Goal: Task Accomplishment & Management: Complete application form

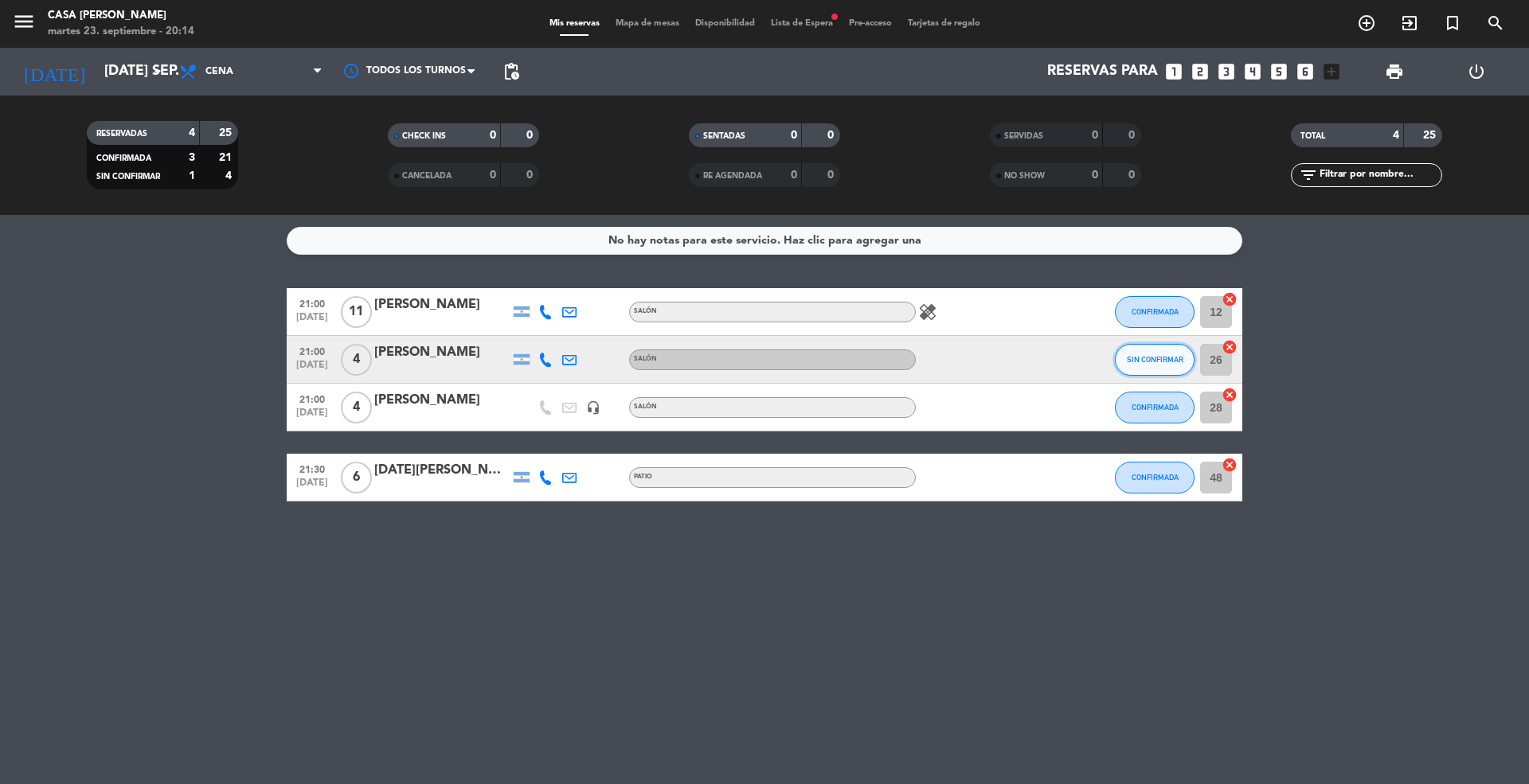
click at [1161, 357] on span "SIN CONFIRMAR" at bounding box center [1154, 359] width 56 height 9
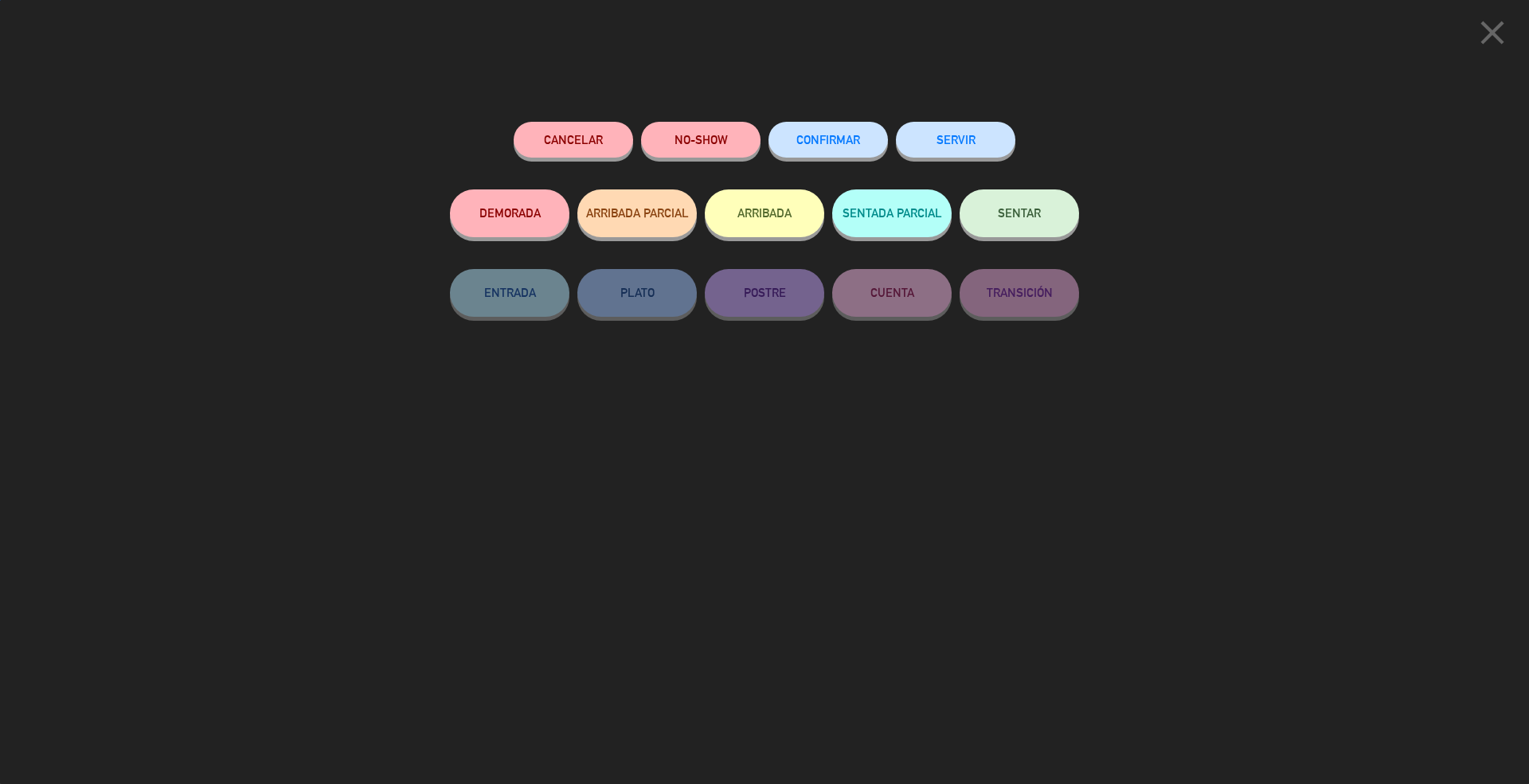
click at [829, 138] on span "CONFIRMAR" at bounding box center [828, 139] width 64 height 14
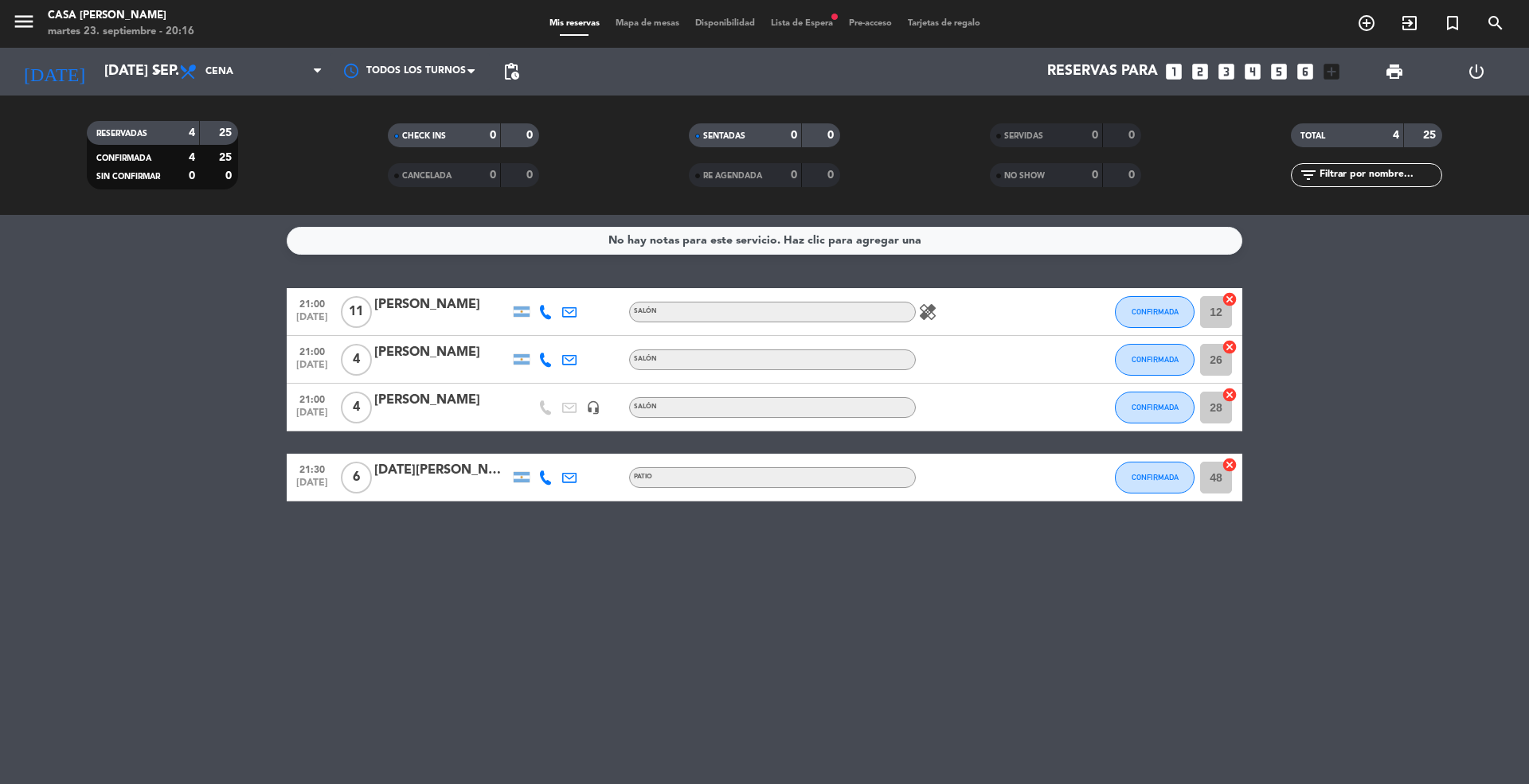
click at [1310, 68] on icon "looks_6" at bounding box center [1304, 71] width 20 height 20
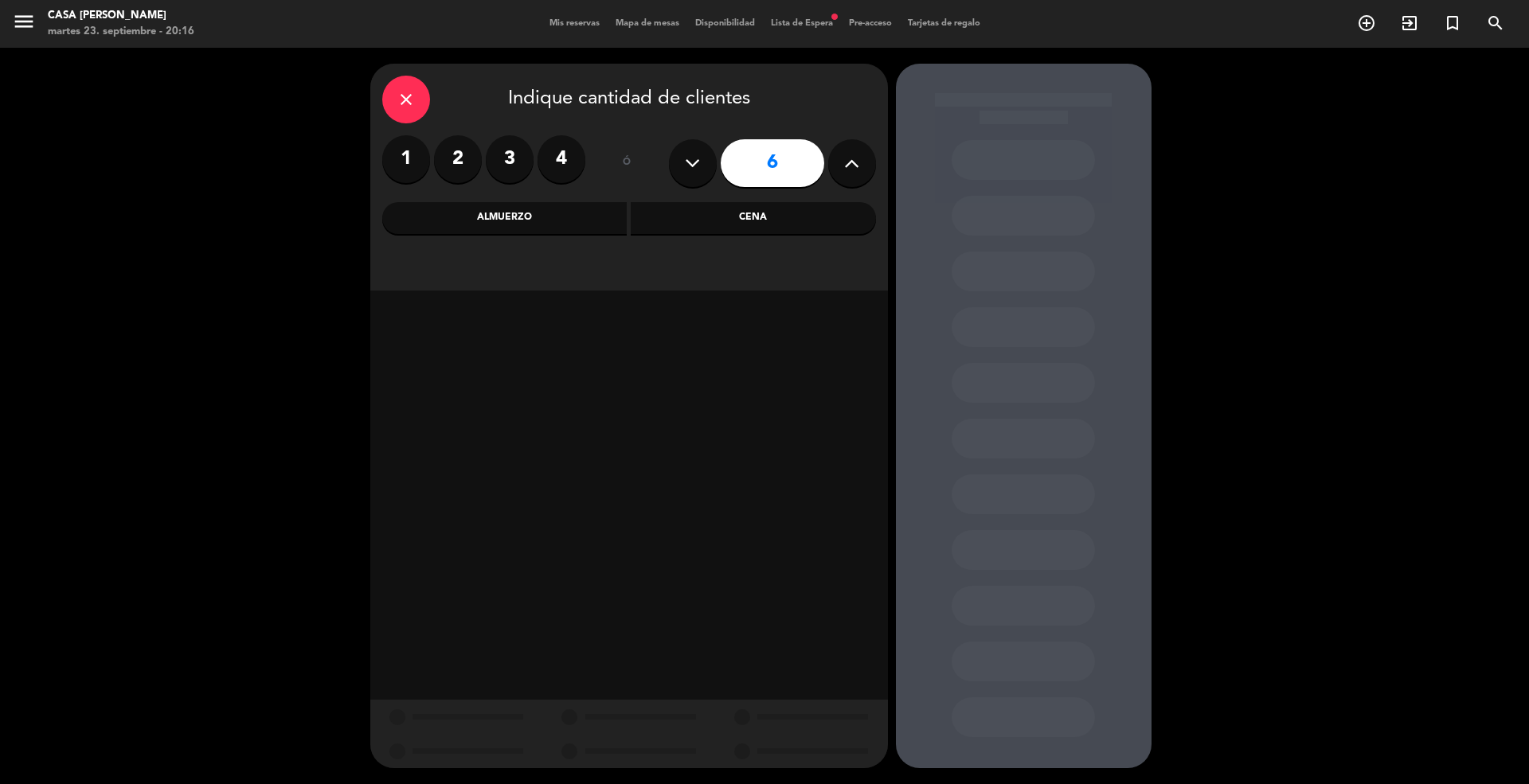
click at [769, 217] on div "Cena" at bounding box center [753, 218] width 245 height 32
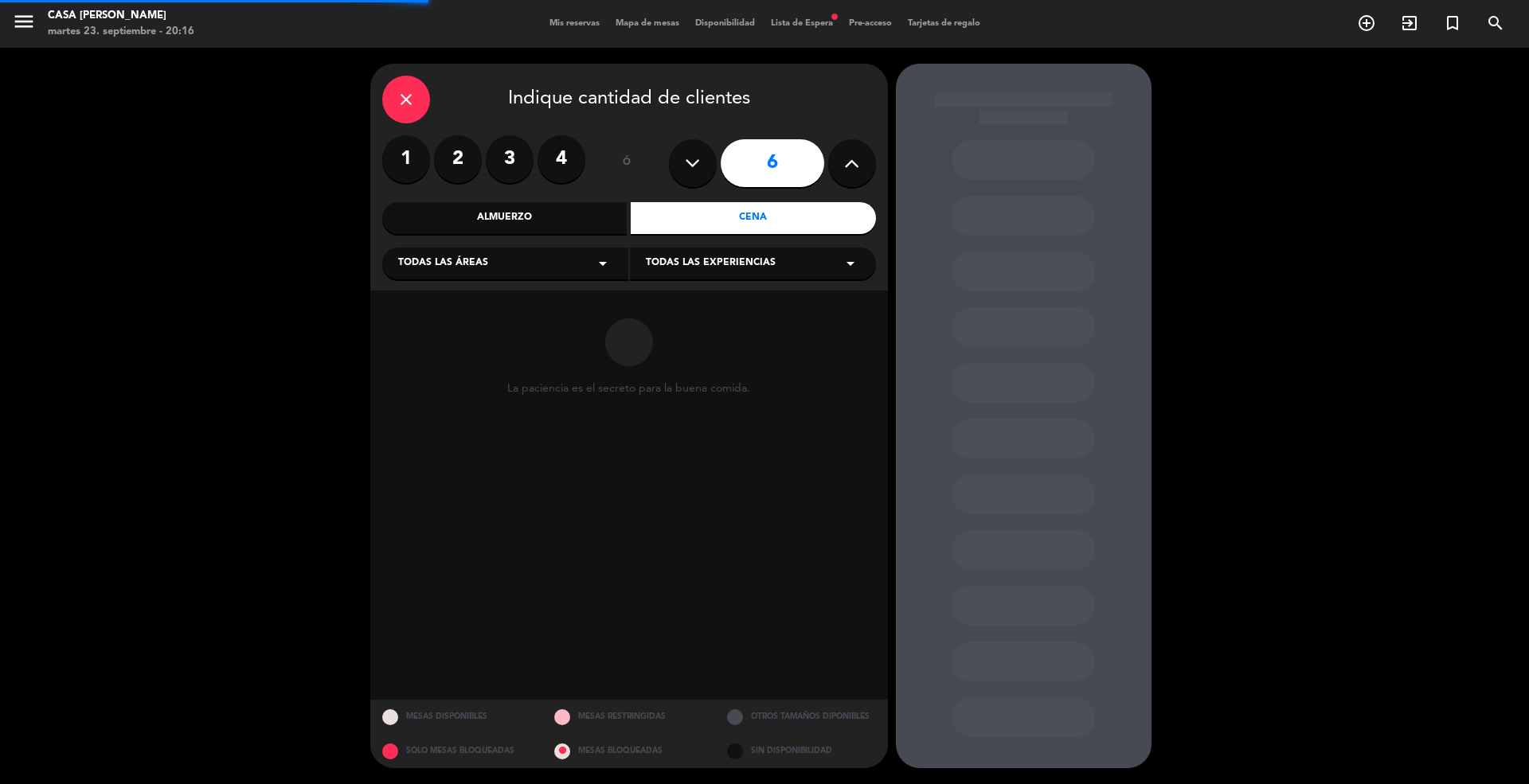
click at [557, 259] on div "Todas las áreas arrow_drop_down" at bounding box center [505, 263] width 246 height 32
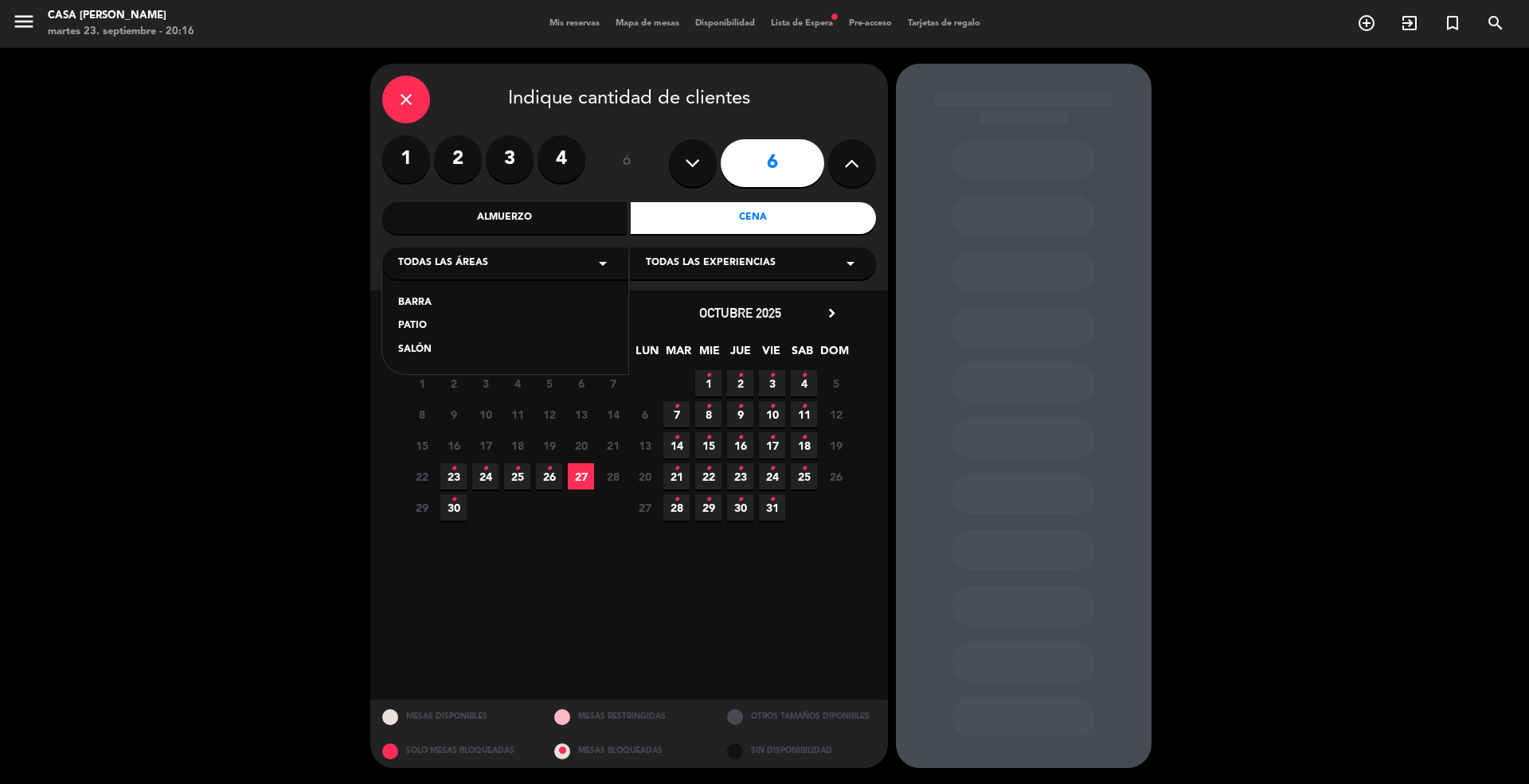
drag, startPoint x: 421, startPoint y: 342, endPoint x: 428, endPoint y: 338, distance: 8.1
click at [421, 344] on div "SALÓN" at bounding box center [505, 350] width 214 height 16
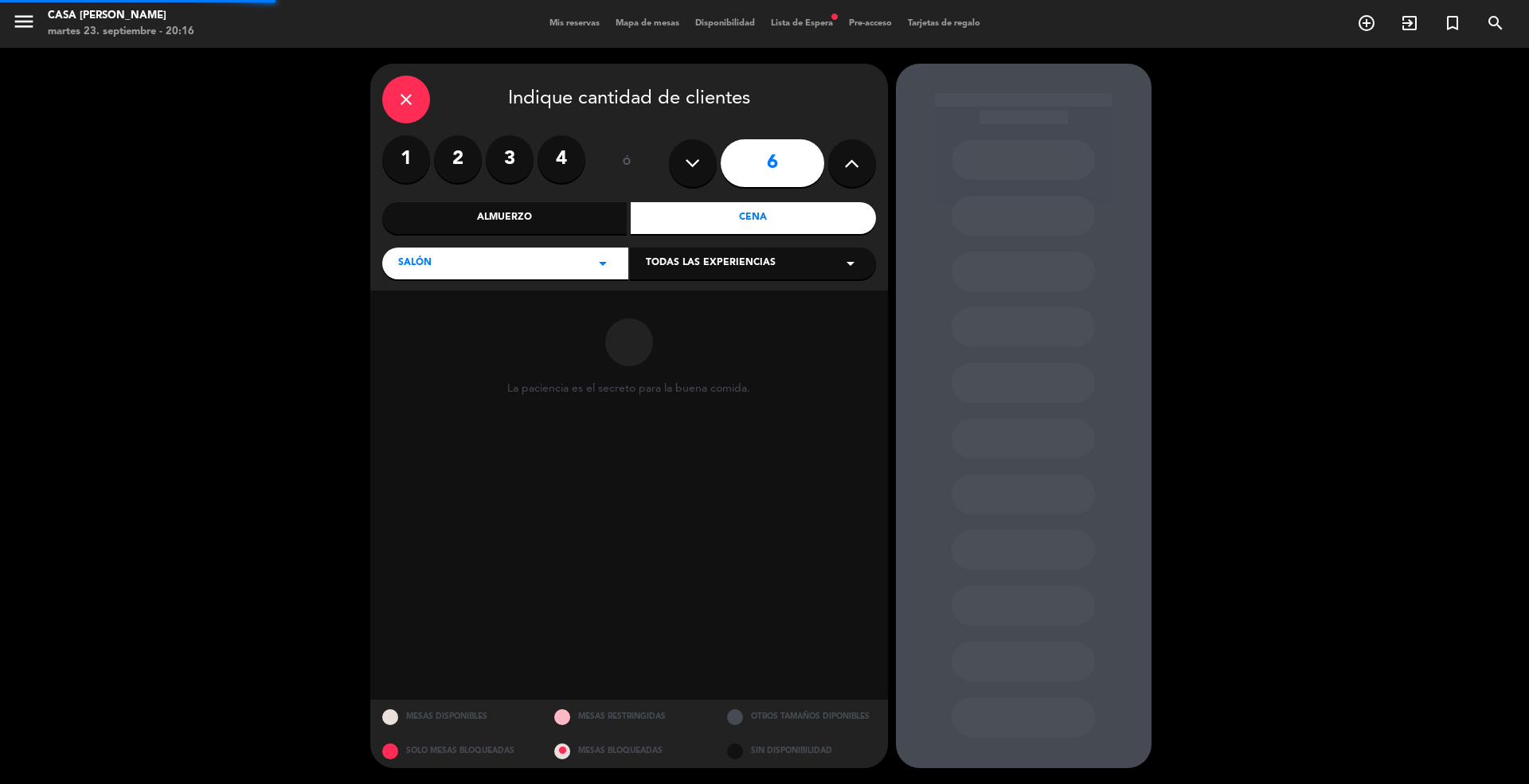
click at [681, 253] on div "Todas las experiencias arrow_drop_down" at bounding box center [753, 263] width 246 height 32
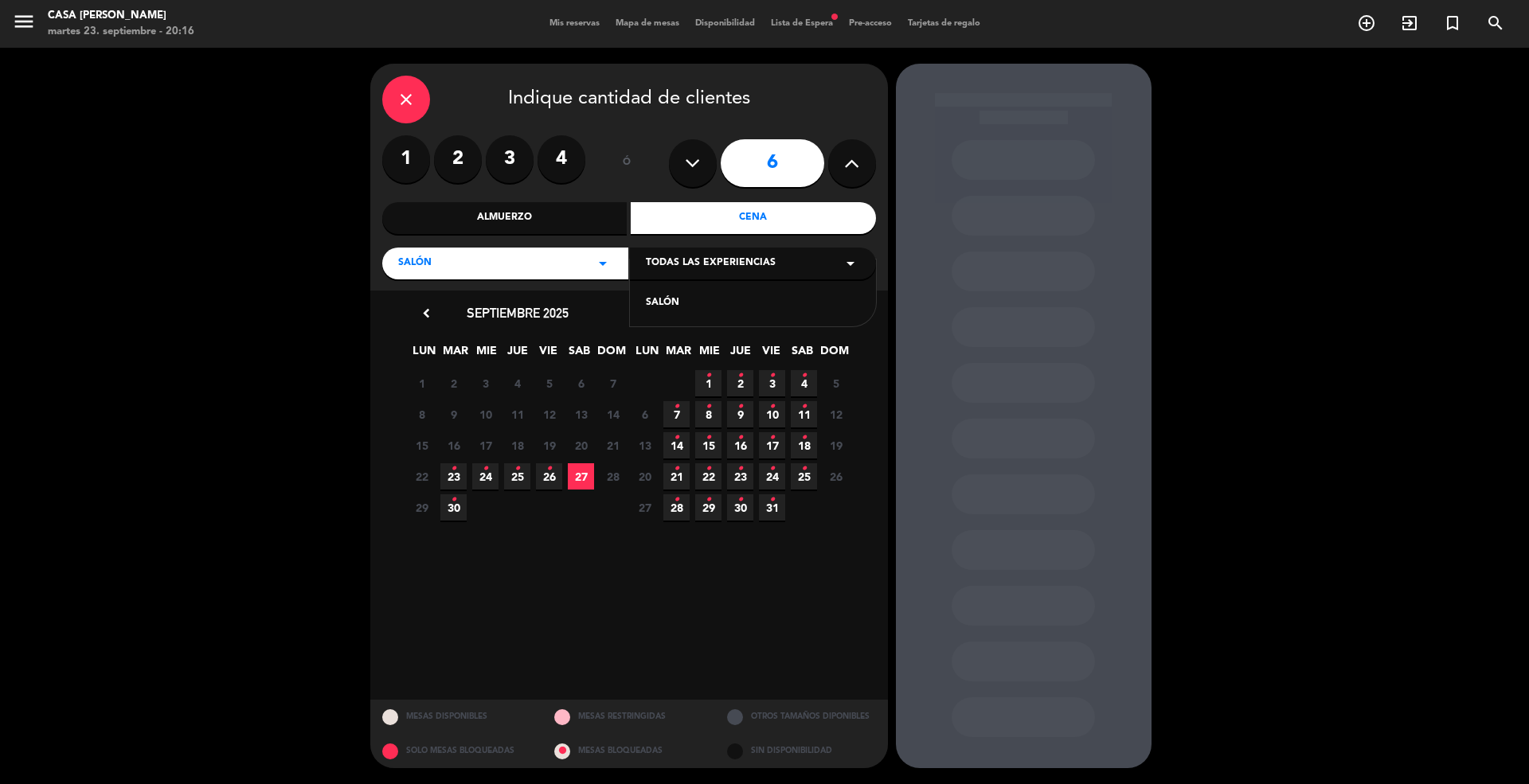
click at [676, 300] on div "SALÓN" at bounding box center [752, 303] width 214 height 16
click at [484, 474] on icon "•" at bounding box center [485, 469] width 6 height 25
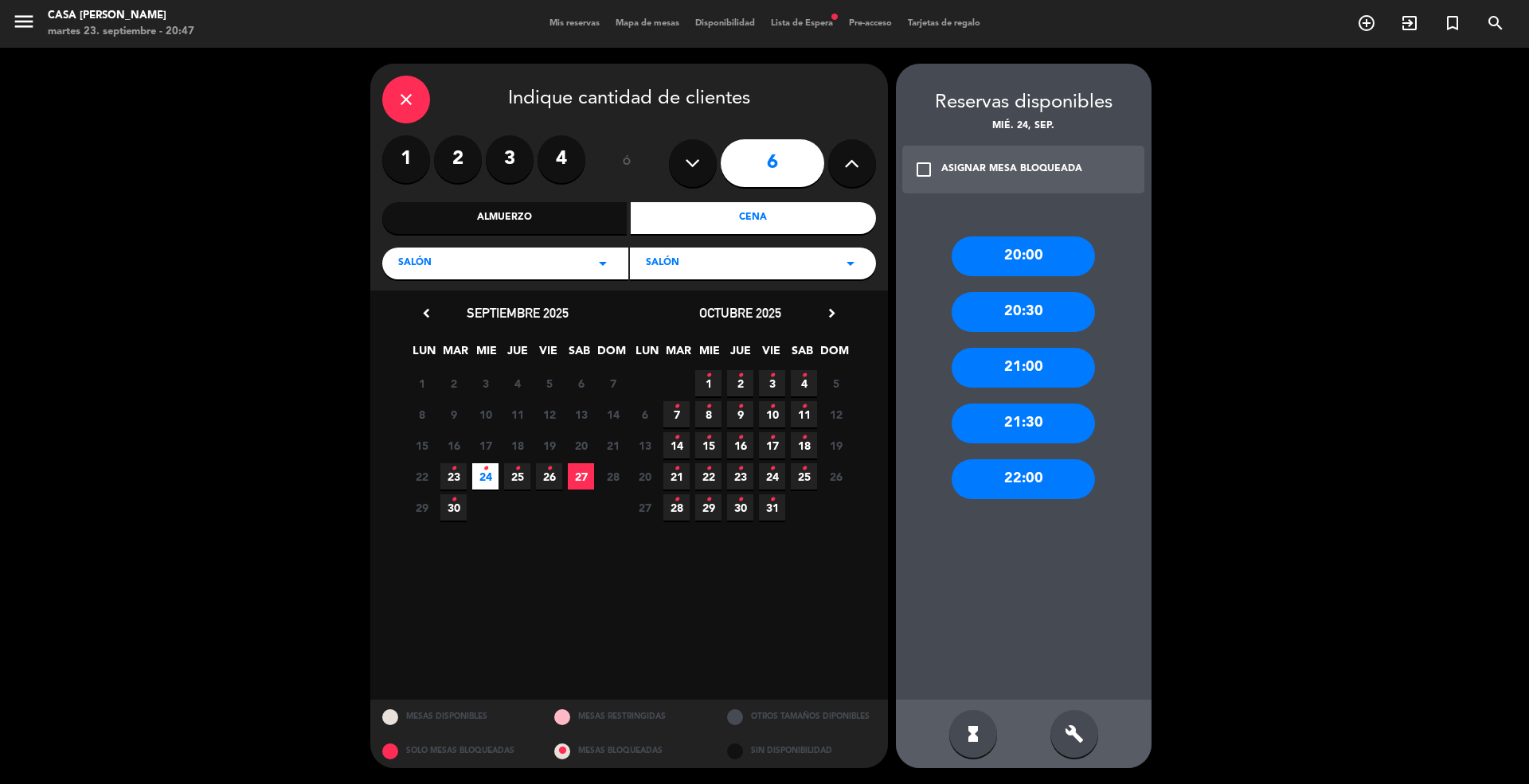
click at [579, 155] on label "4" at bounding box center [561, 159] width 48 height 48
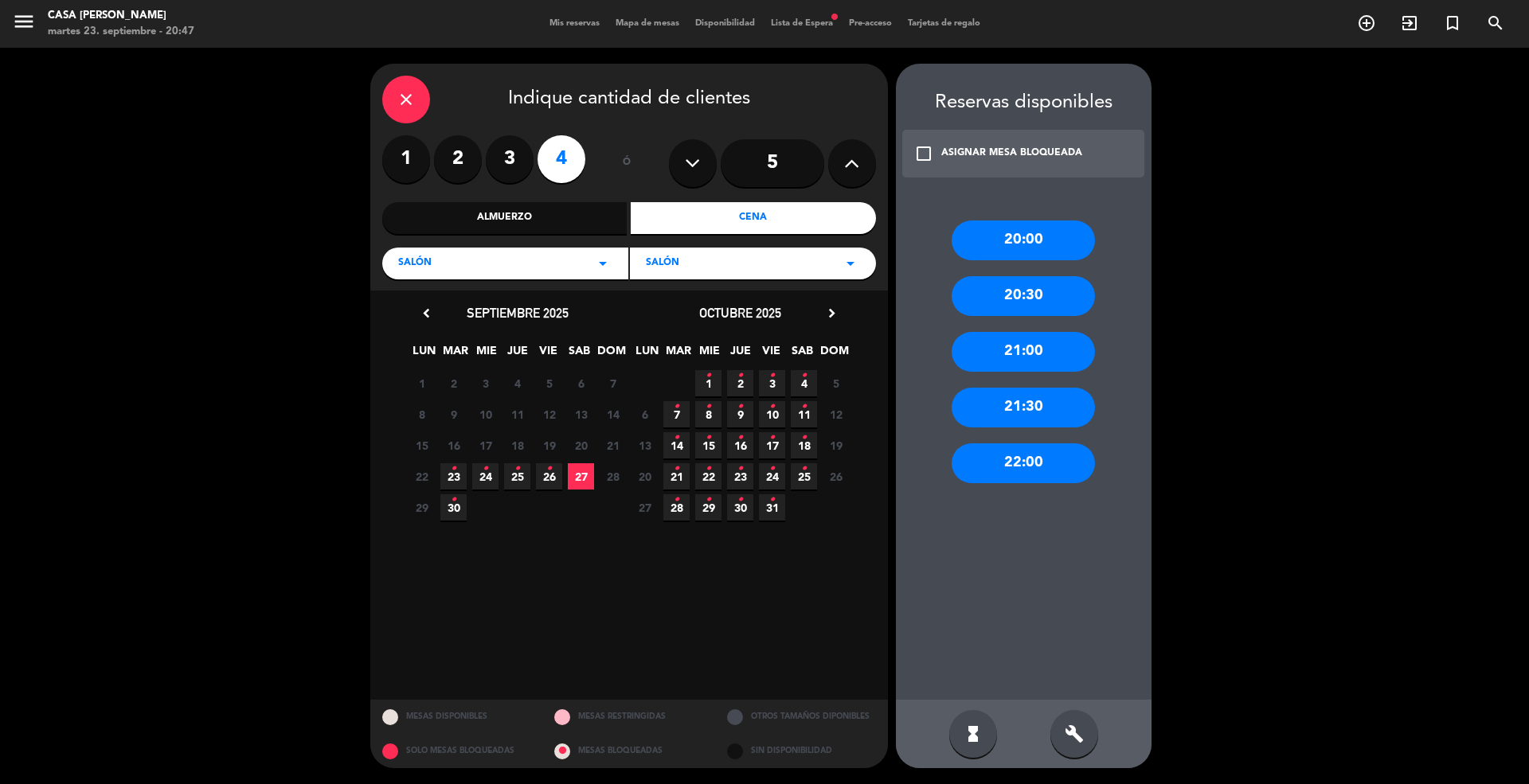
click at [1029, 468] on div "22:00" at bounding box center [1023, 463] width 143 height 40
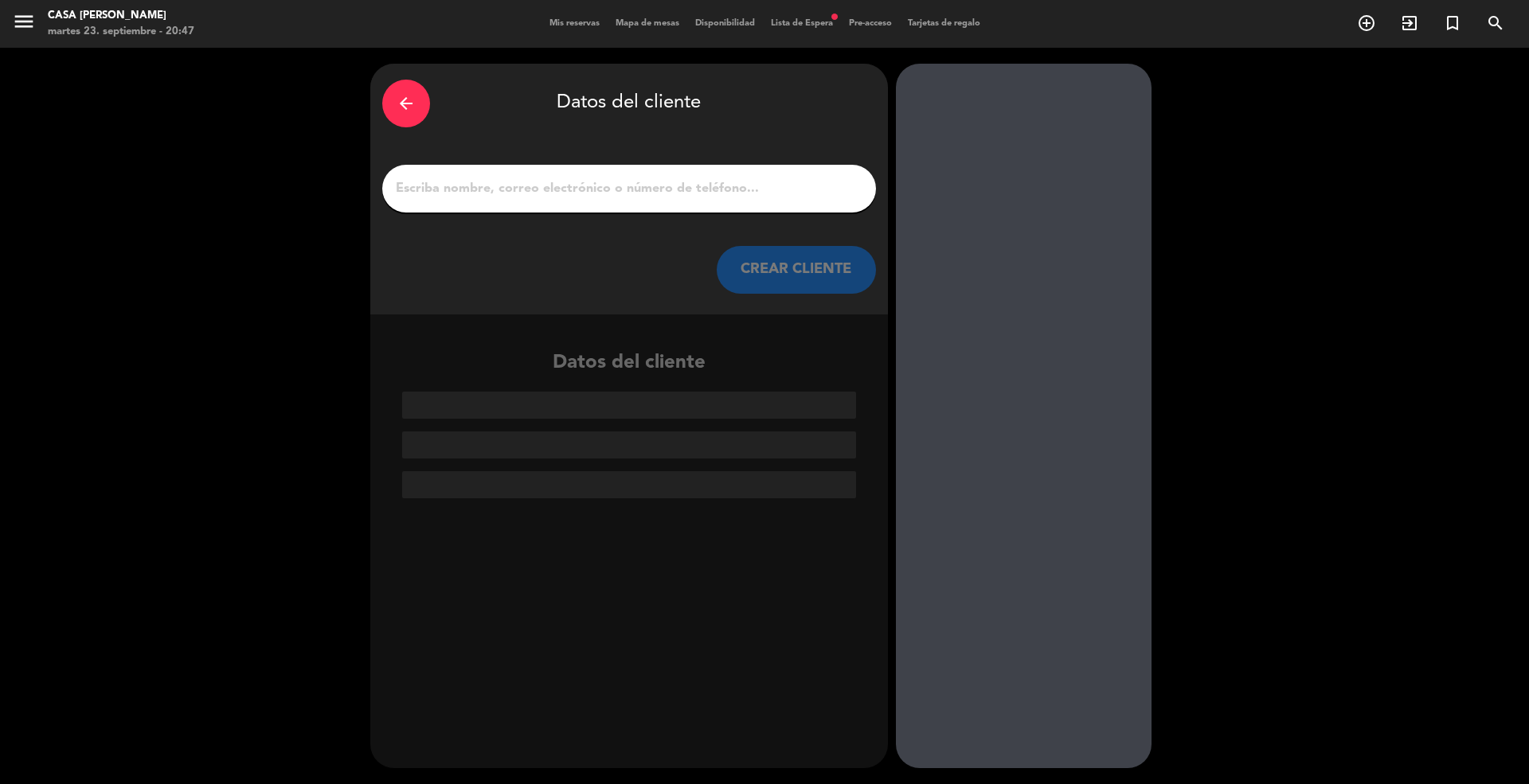
click at [621, 183] on input "1" at bounding box center [629, 188] width 469 height 22
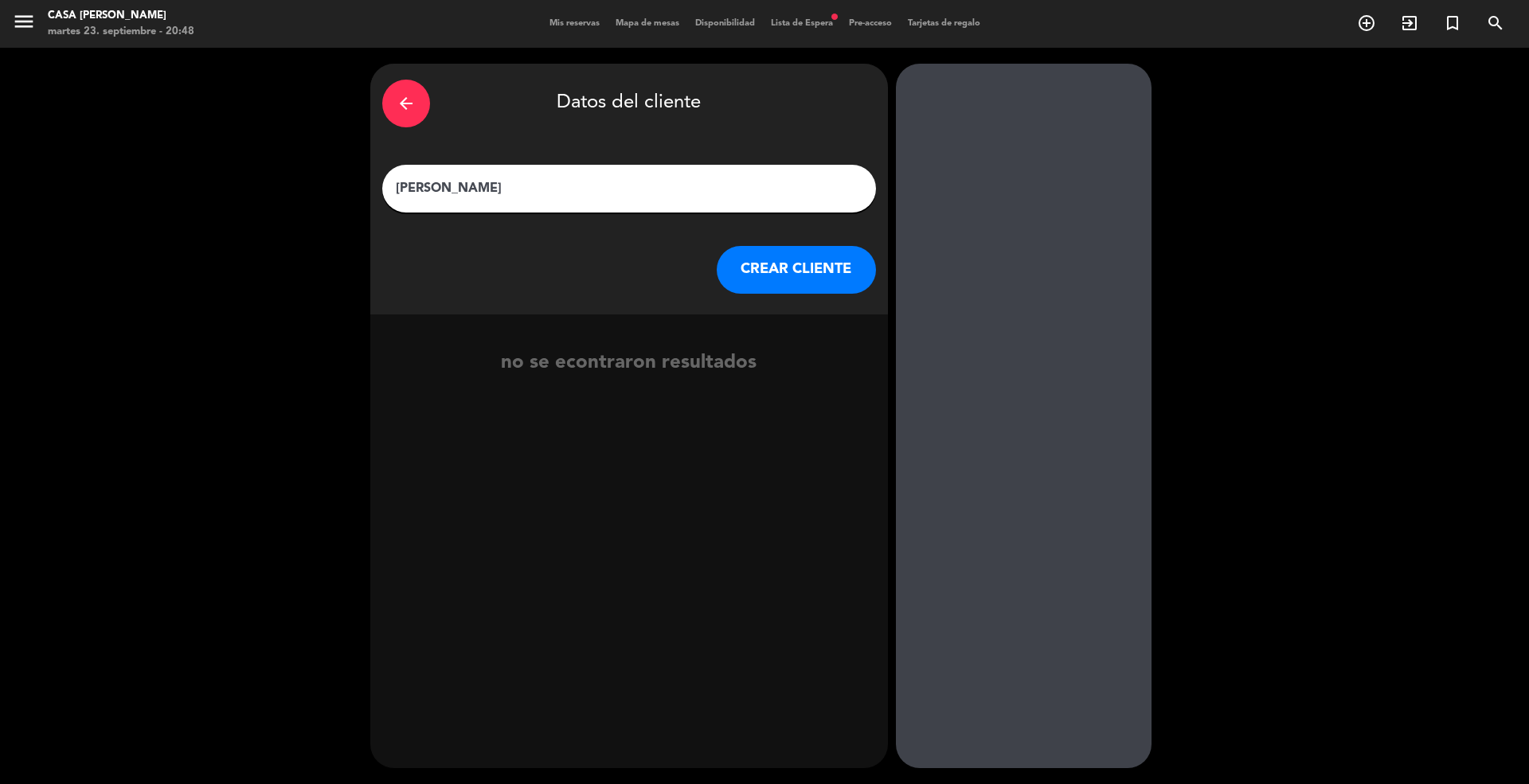
type input "[PERSON_NAME]"
click at [787, 275] on button "CREAR CLIENTE" at bounding box center [795, 270] width 159 height 48
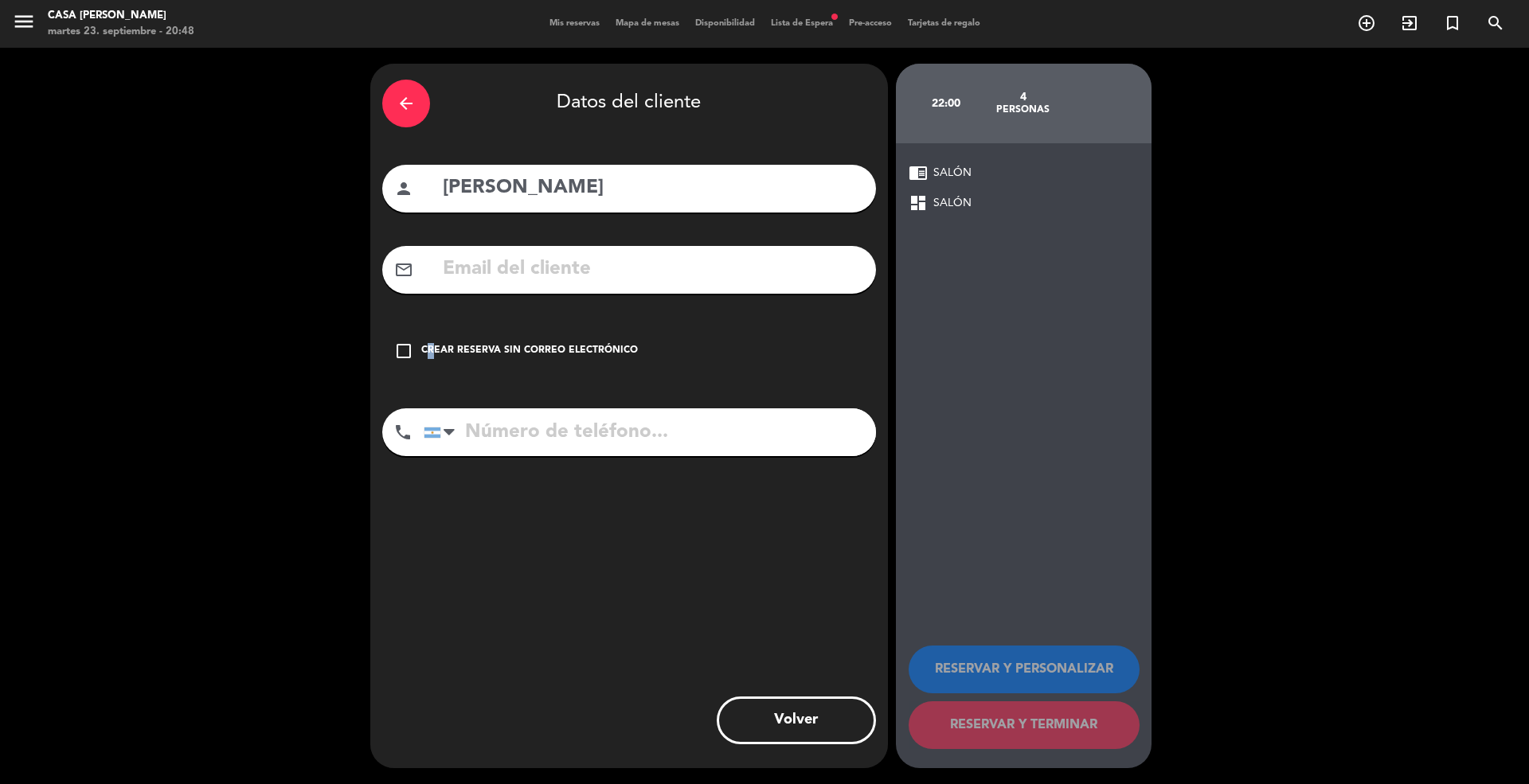
drag, startPoint x: 424, startPoint y: 345, endPoint x: 440, endPoint y: 344, distance: 16.0
click at [425, 345] on div "Crear reserva sin correo electrónico" at bounding box center [530, 351] width 217 height 16
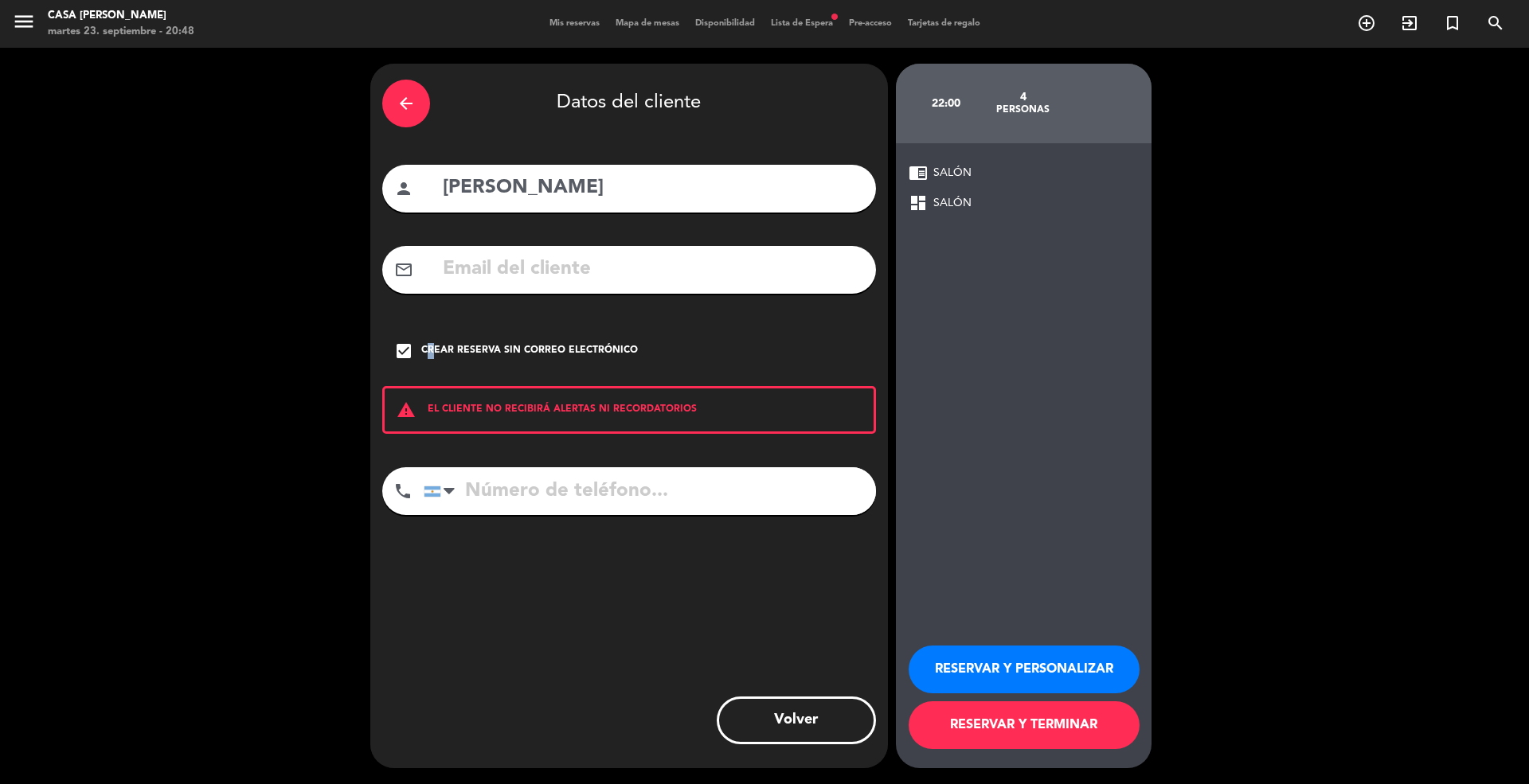
click at [1033, 667] on button "RESERVAR Y PERSONALIZAR" at bounding box center [1024, 669] width 231 height 48
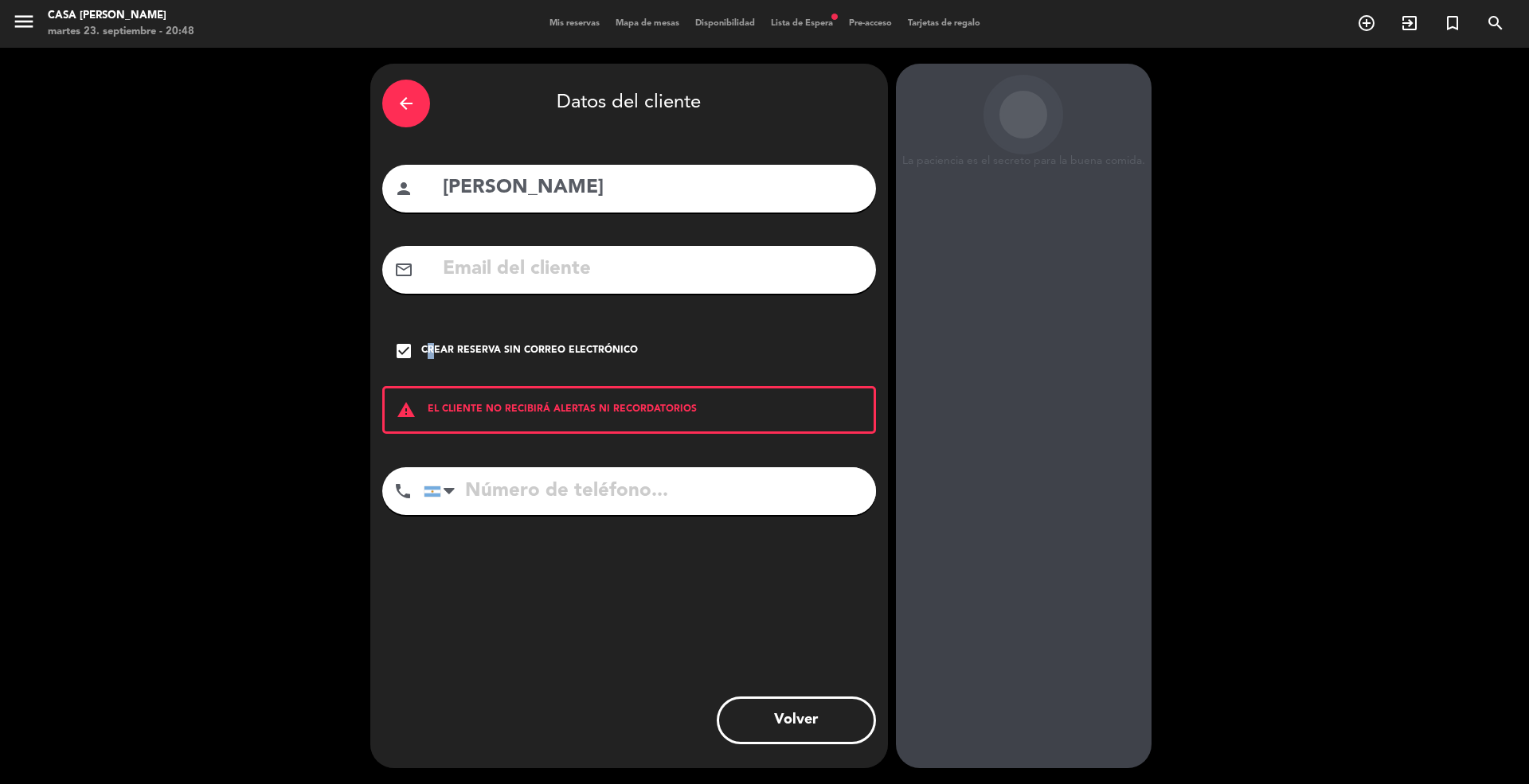
click at [823, 698] on button "Volver" at bounding box center [795, 720] width 159 height 48
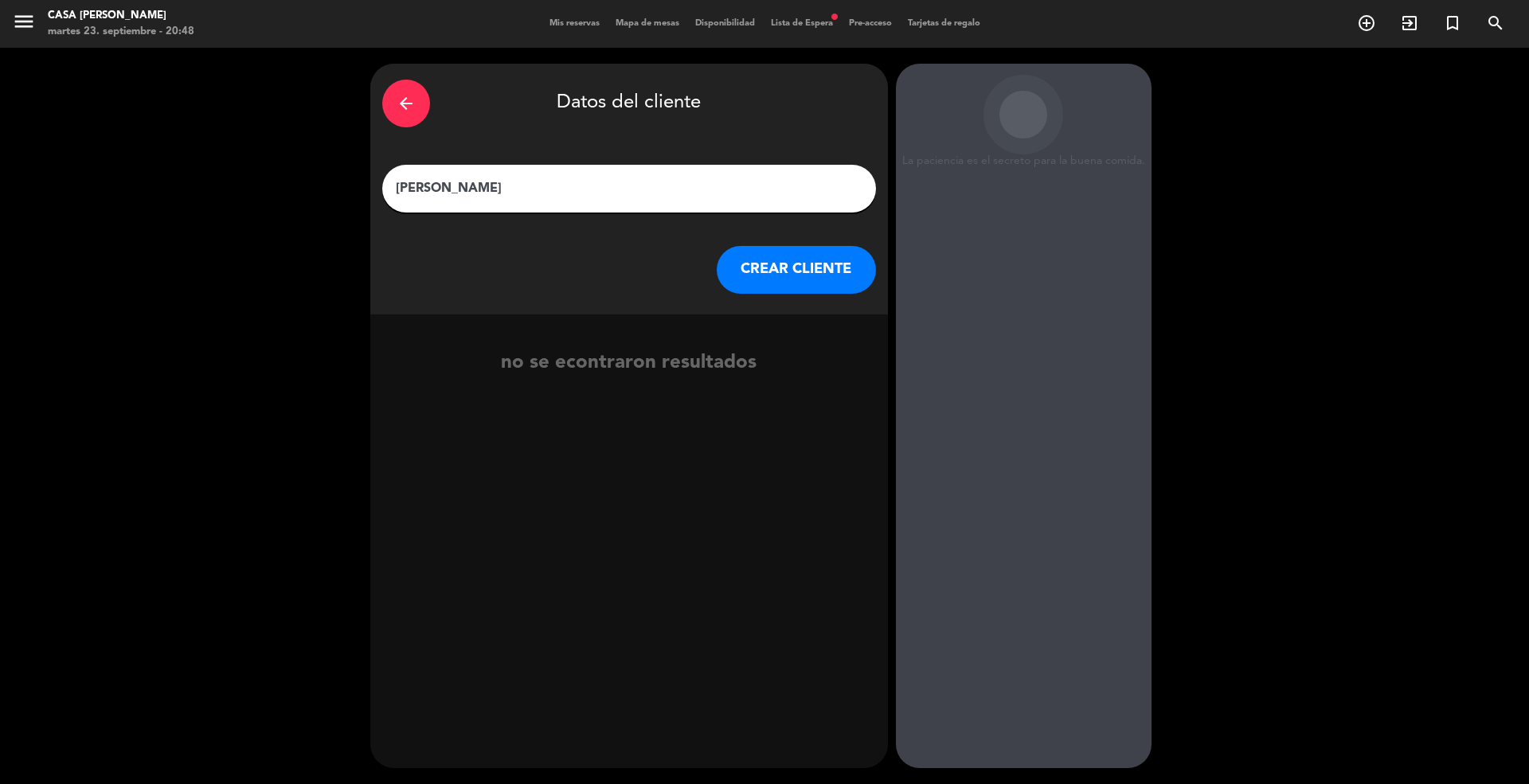
click at [813, 268] on button "CREAR CLIENTE" at bounding box center [795, 270] width 159 height 48
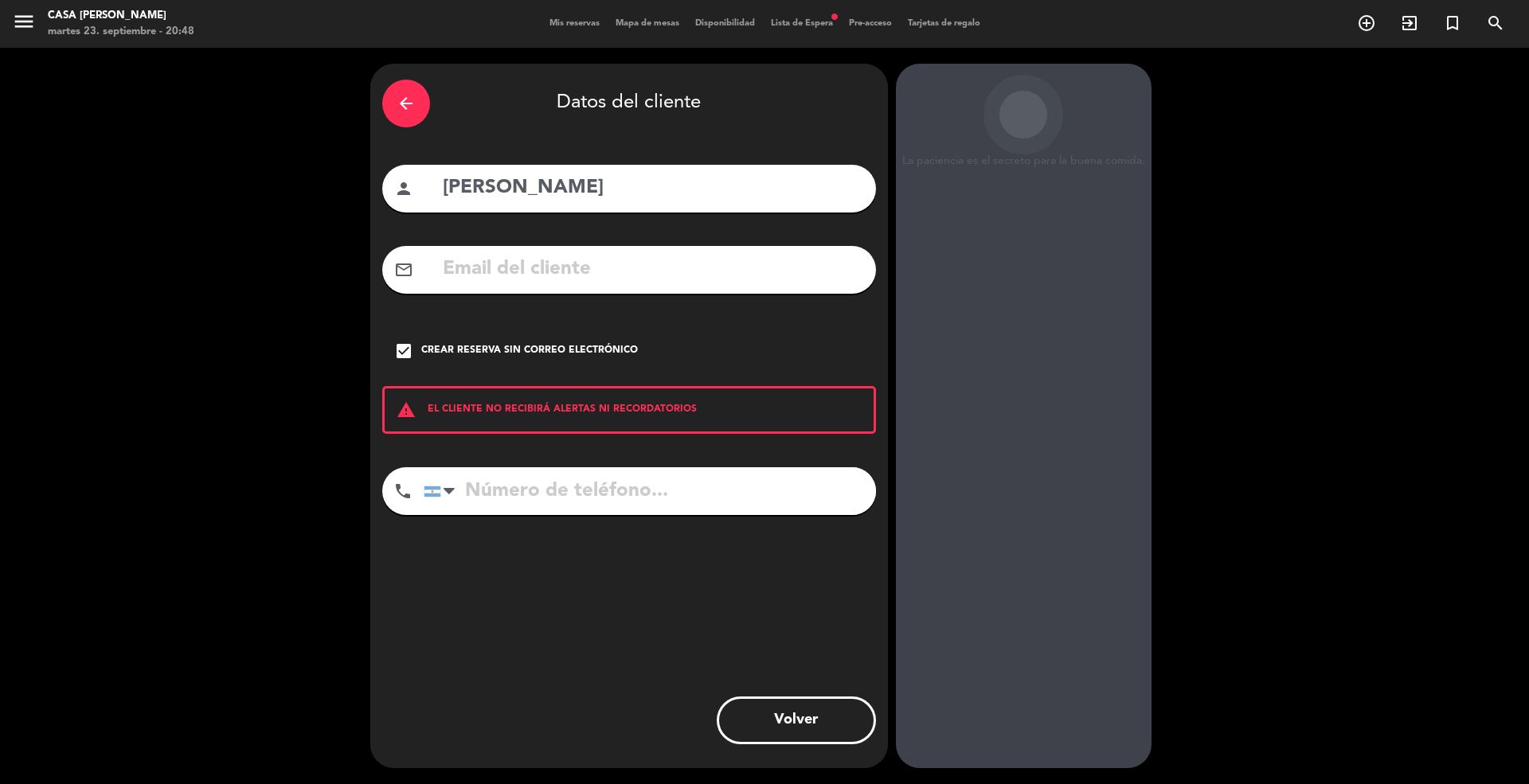
click at [395, 349] on icon "check_box" at bounding box center [403, 350] width 19 height 19
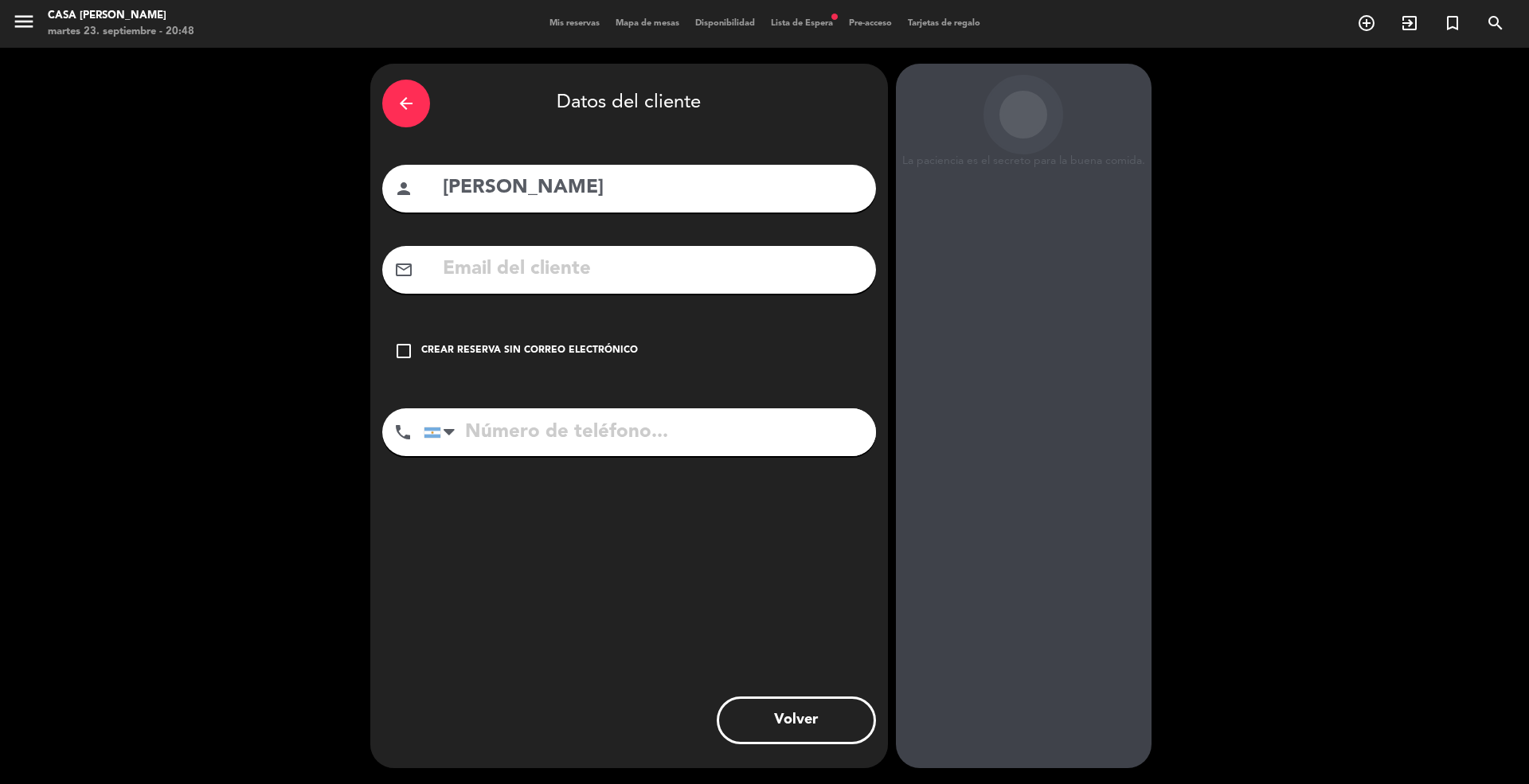
click at [403, 351] on icon "check_box_outline_blank" at bounding box center [403, 350] width 19 height 19
